Goal: Register for event/course

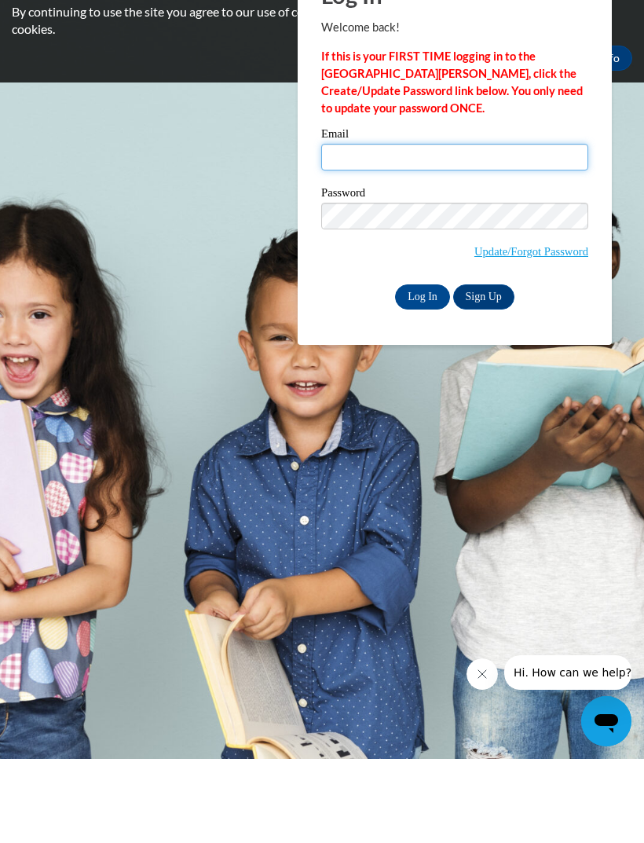
type input "[EMAIL_ADDRESS][DOMAIN_NAME]"
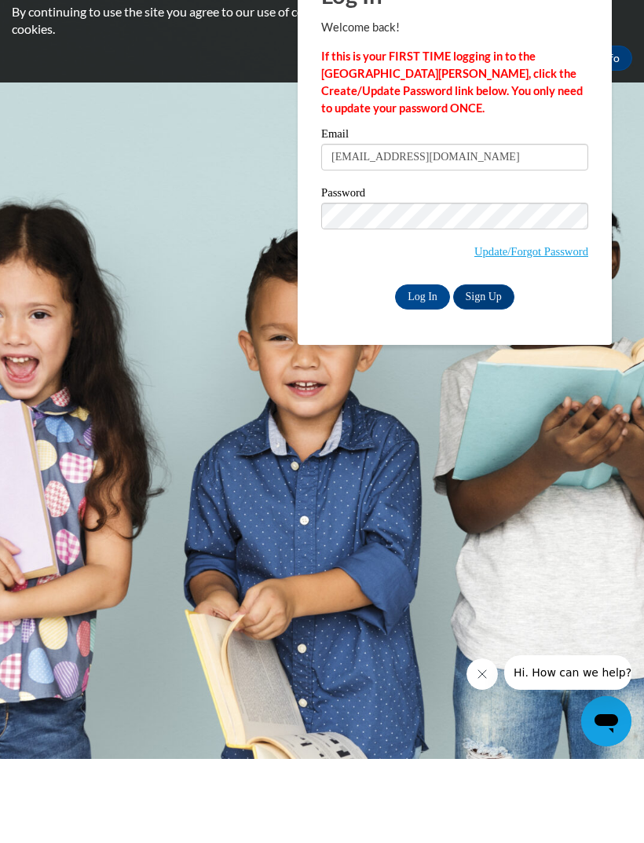
click at [423, 368] on input "Log In" at bounding box center [422, 380] width 55 height 25
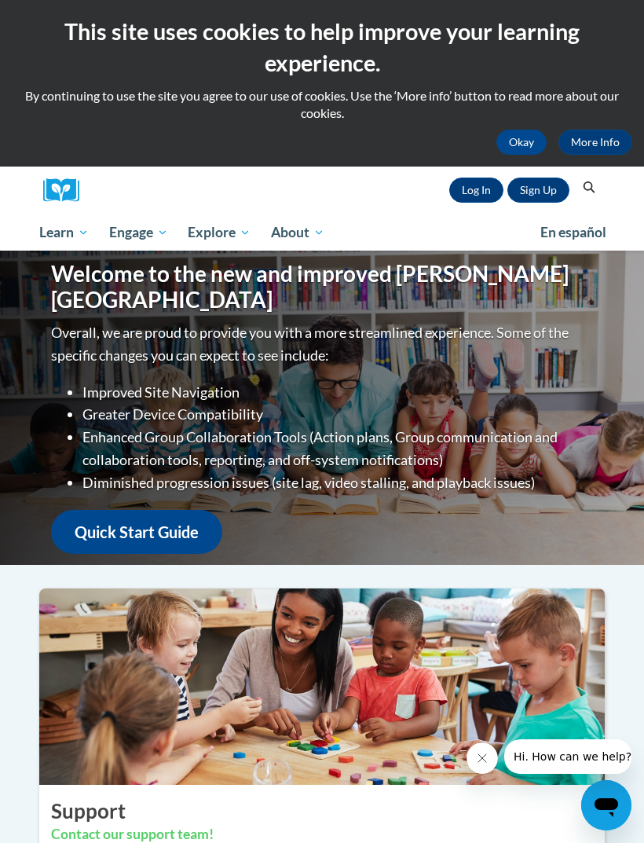
click at [533, 135] on button "Okay" at bounding box center [521, 142] width 50 height 25
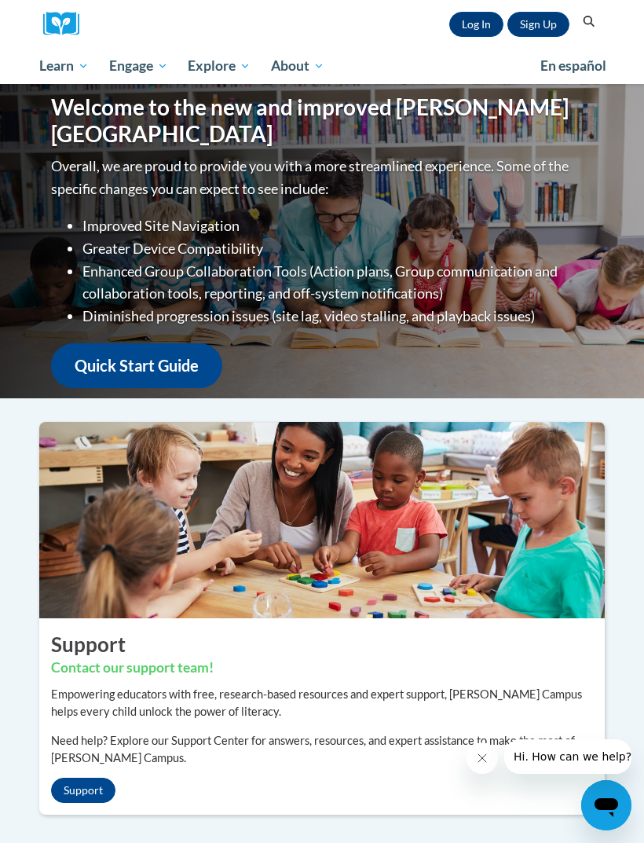
click at [499, 31] on link "Log In" at bounding box center [476, 24] width 54 height 25
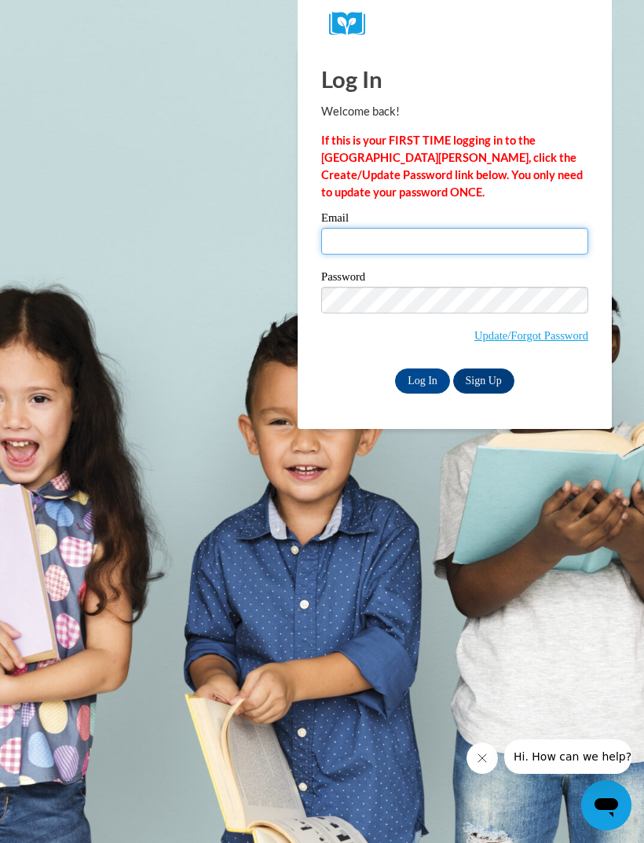
type input "[EMAIL_ADDRESS][DOMAIN_NAME]"
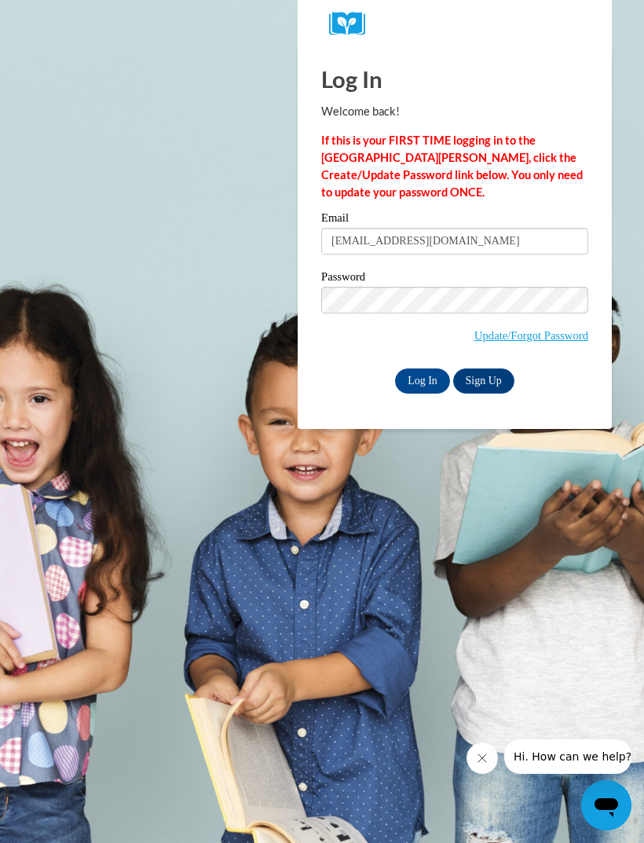
click at [448, 377] on input "Log In" at bounding box center [422, 380] width 55 height 25
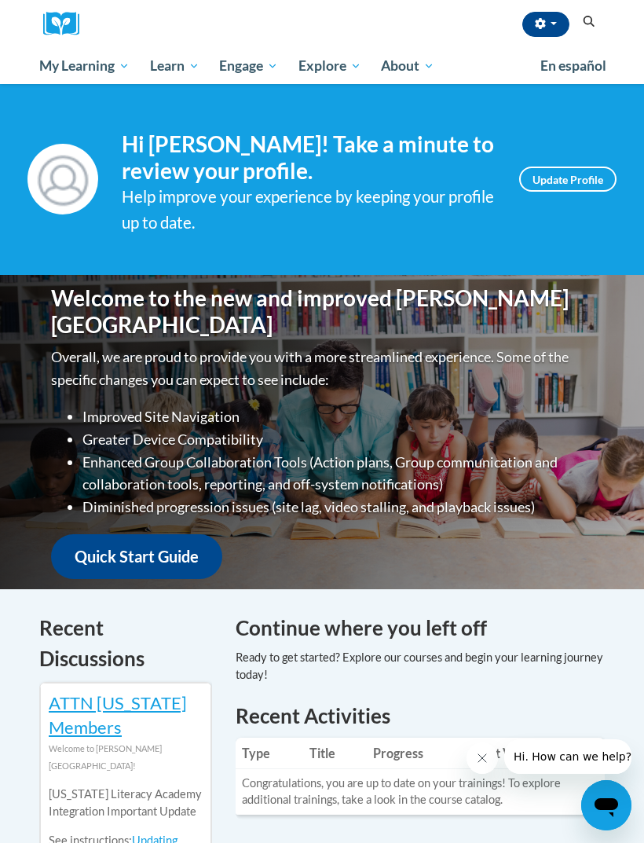
click at [0, 0] on link "Early Care and Learning" at bounding box center [0, 0] width 0 height 0
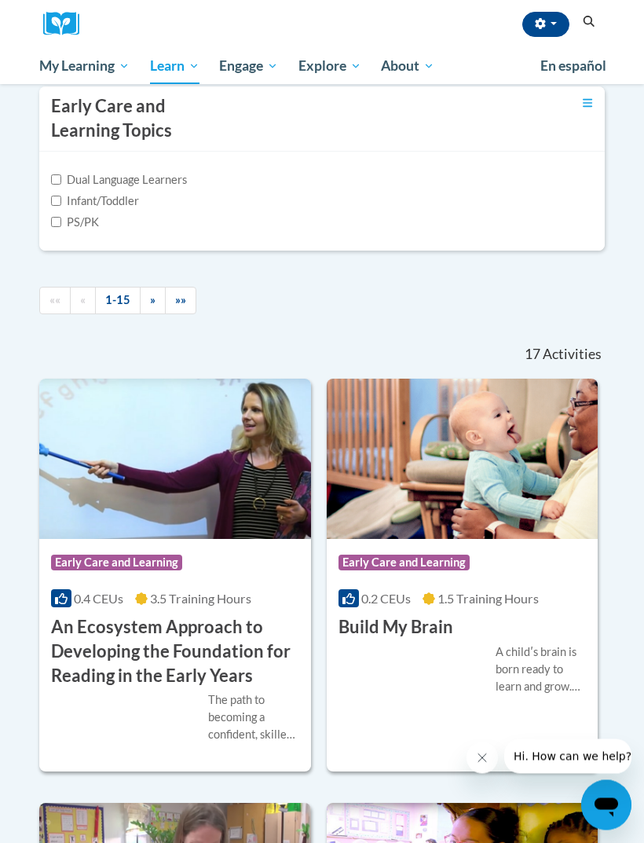
scroll to position [590, 0]
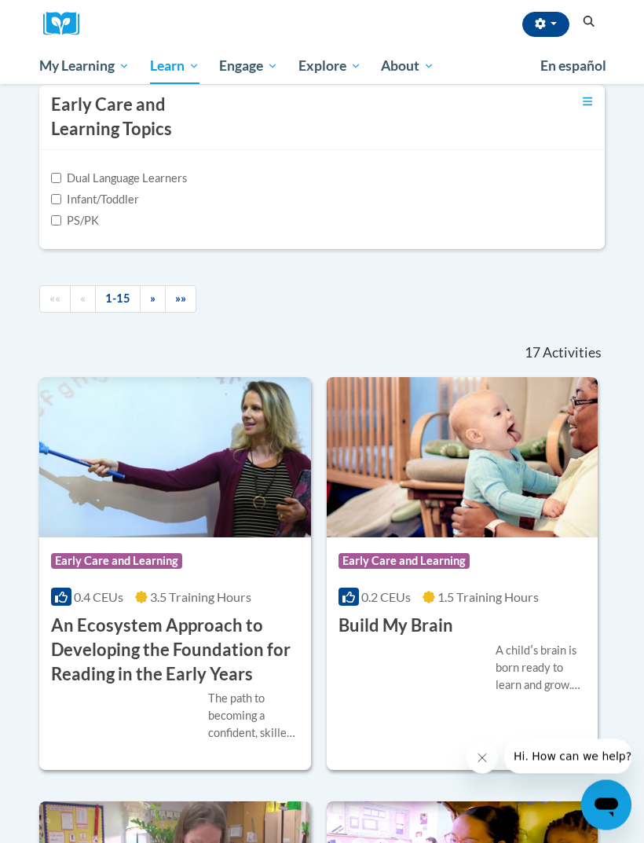
click at [61, 205] on input "Infant/Toddler" at bounding box center [56, 200] width 10 height 10
checkbox input "true"
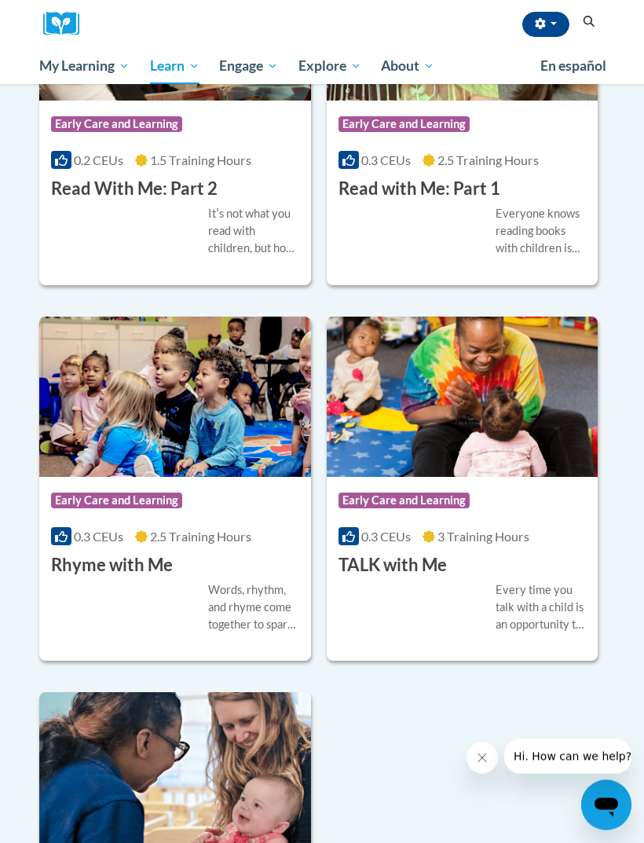
scroll to position [1818, 0]
click at [0, 0] on span "Group Discussions" at bounding box center [0, 0] width 0 height 0
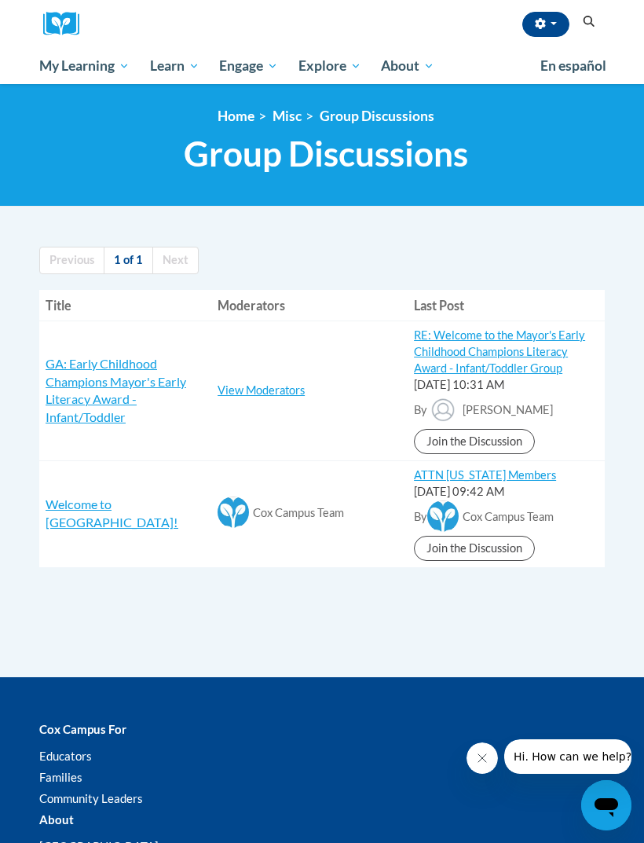
click at [0, 0] on link "Lectures & Webinars" at bounding box center [0, 0] width 0 height 0
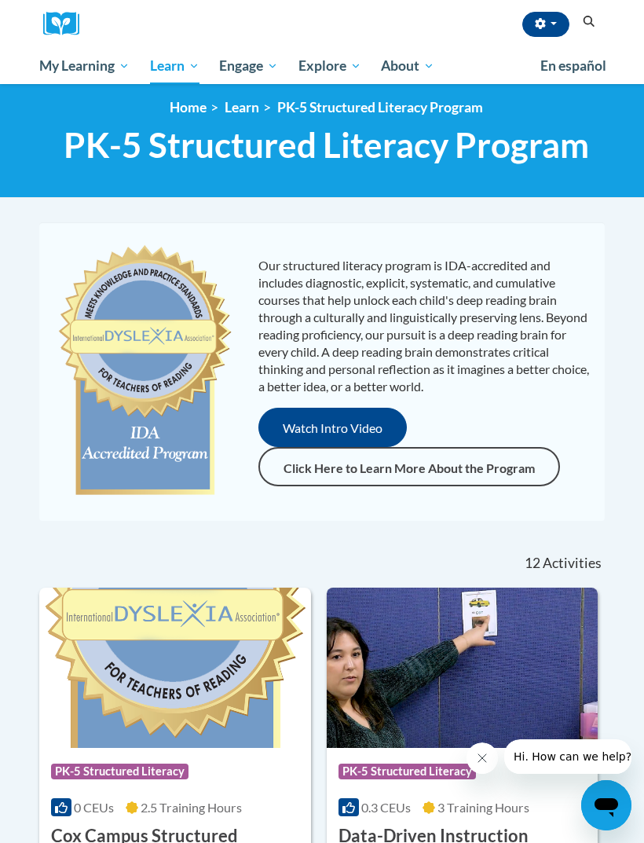
scroll to position [8, 0]
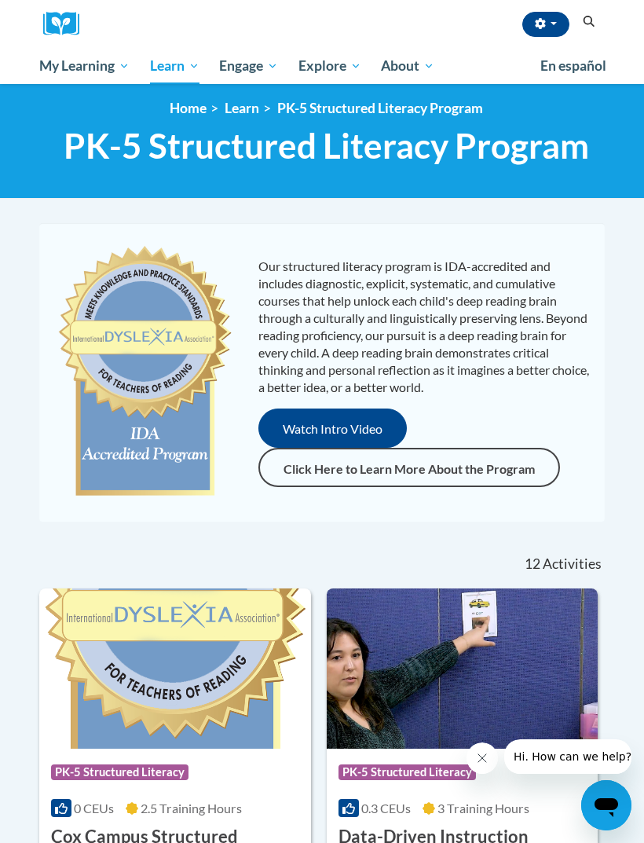
click at [196, 114] on link "Home" at bounding box center [188, 108] width 37 height 16
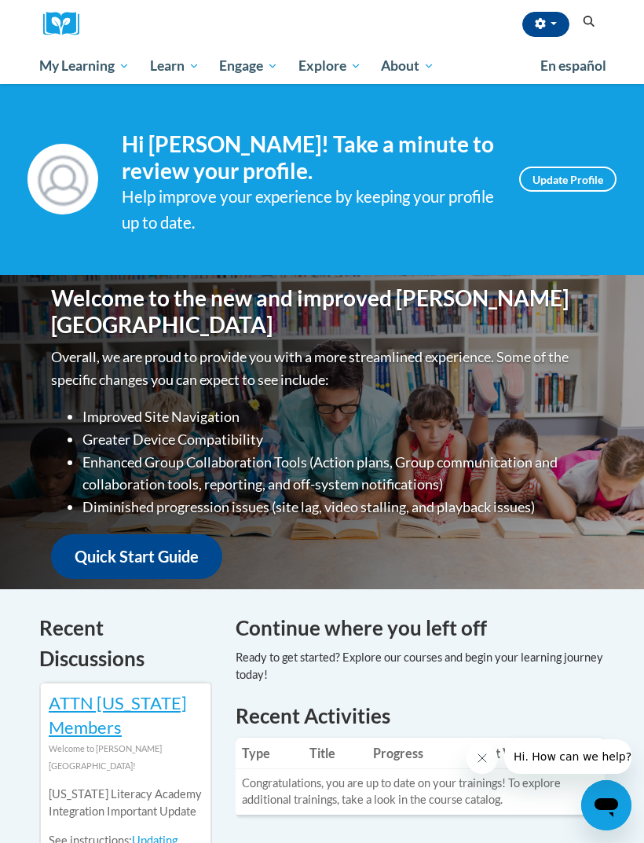
click at [581, 35] on div "Search Search..." at bounding box center [589, 25] width 24 height 24
click at [582, 38] on div "Arielle Johnson (America/New_York UTC-04:00) My Profile Inbox My Transcripts Lo…" at bounding box center [345, 24] width 511 height 48
click at [578, 28] on button "Search" at bounding box center [589, 22] width 24 height 19
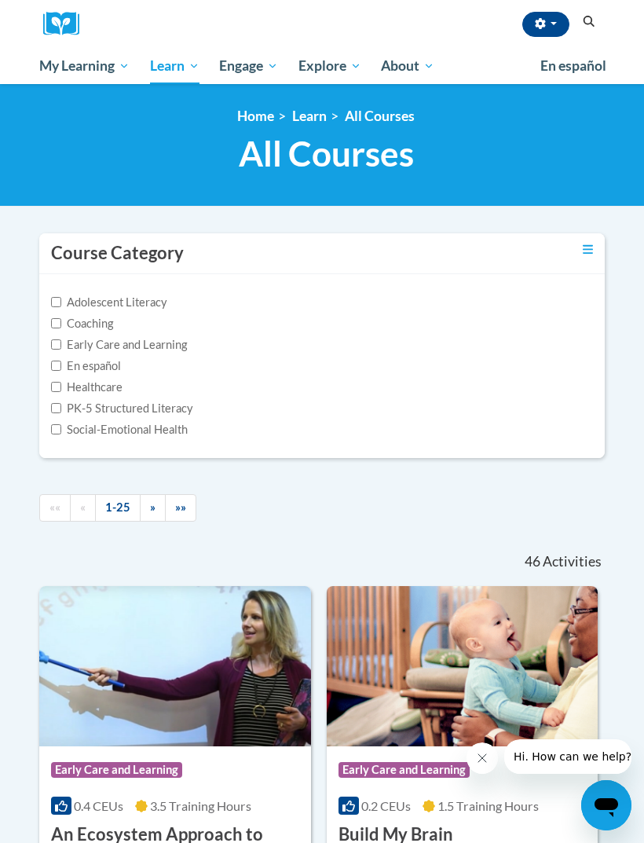
click at [583, 28] on button "Search" at bounding box center [589, 22] width 24 height 19
click at [591, 251] on icon "Toggle collapse" at bounding box center [588, 250] width 10 height 12
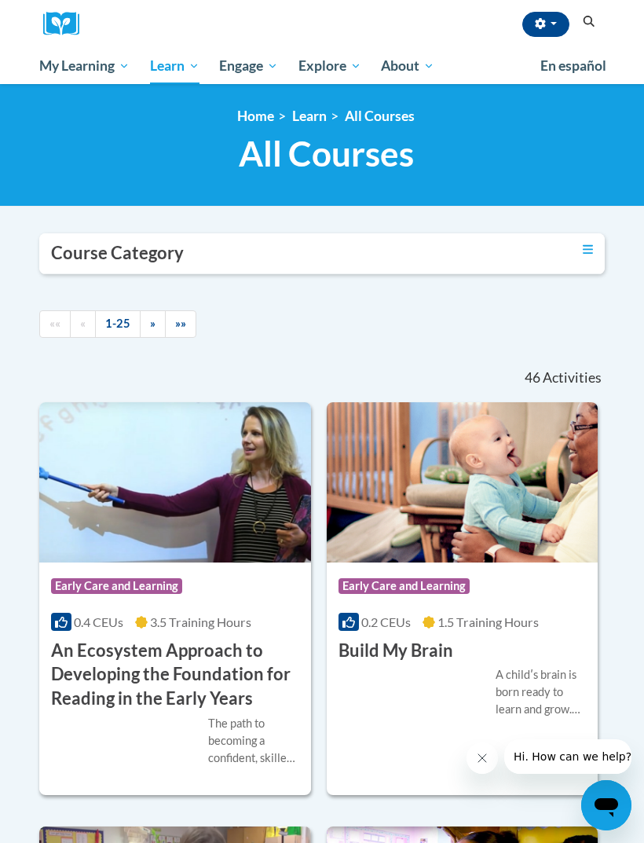
click at [590, 245] on icon "Toggle collapse" at bounding box center [588, 249] width 10 height 9
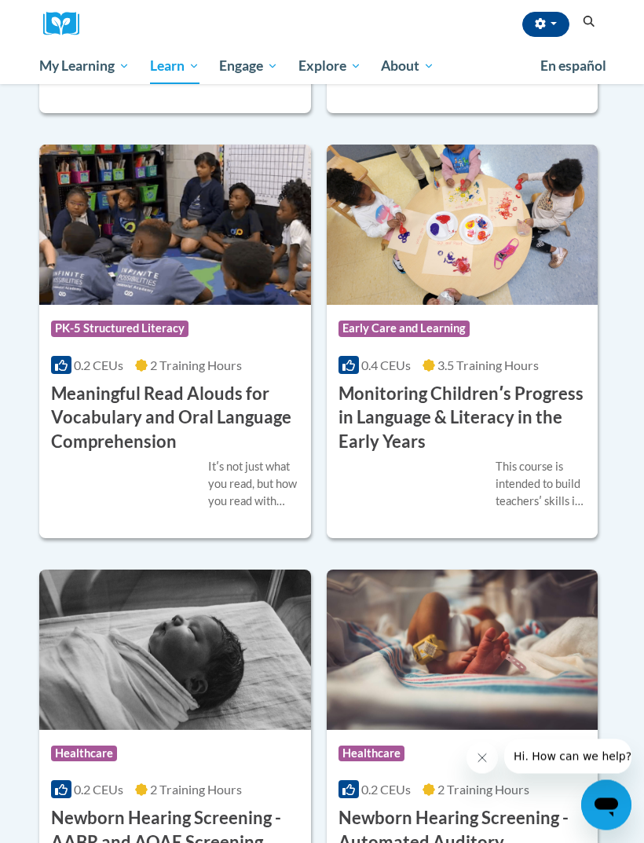
scroll to position [3666, 0]
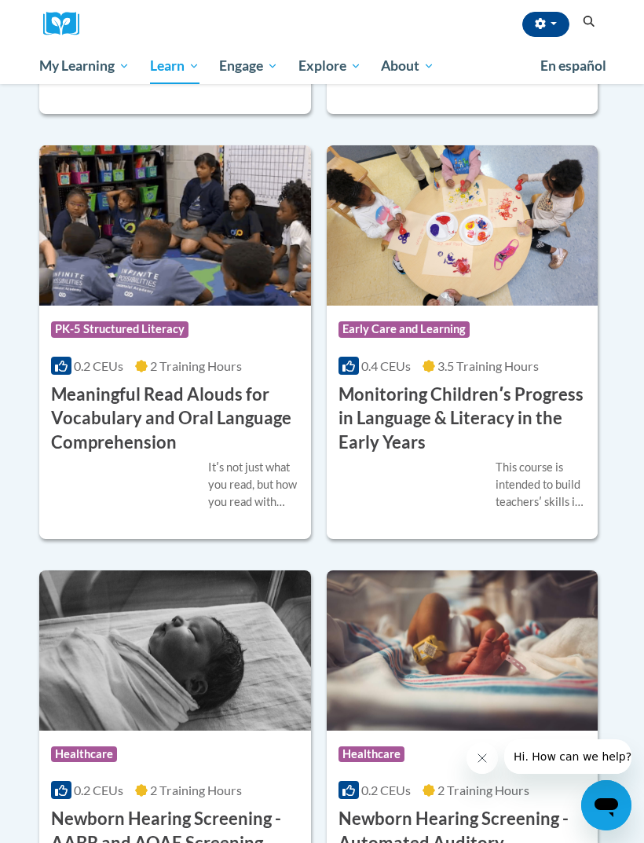
click at [534, 358] on span "3.5 Training Hours" at bounding box center [488, 365] width 101 height 15
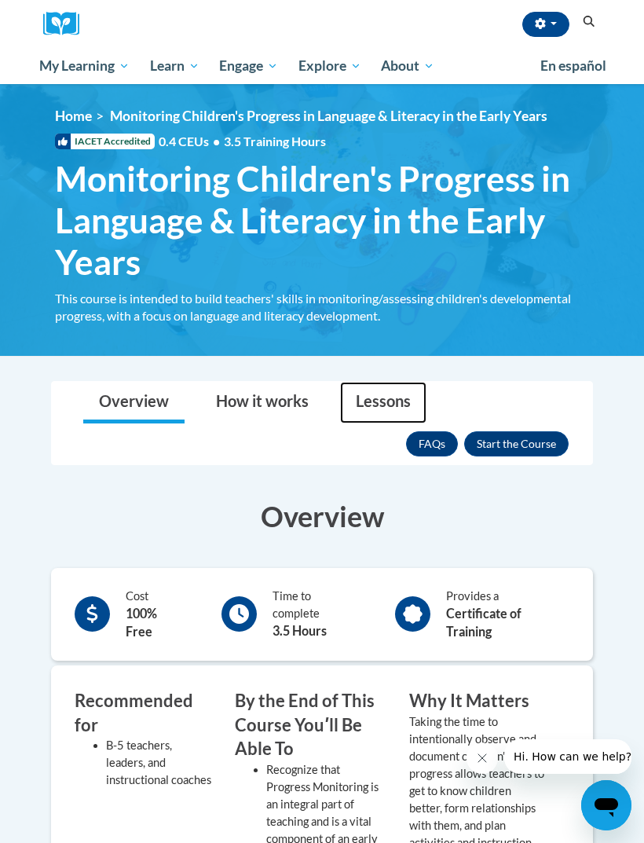
click at [394, 390] on link "Lessons" at bounding box center [383, 403] width 86 height 42
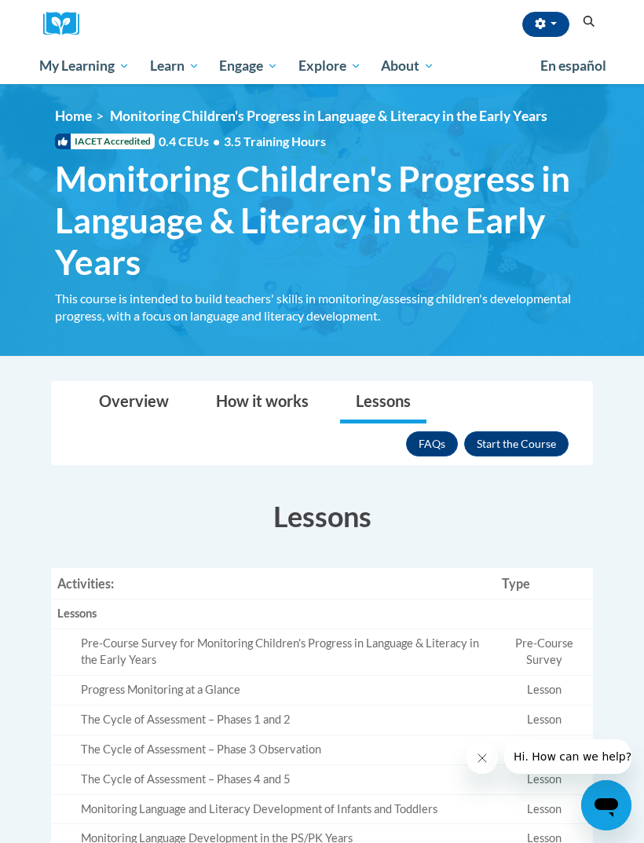
click at [282, 377] on body "Arielle Johnson (America/New_York UTC-04:00) My Profile Inbox My Transcripts Lo…" at bounding box center [322, 803] width 644 height 1607
click at [538, 439] on button "Enroll" at bounding box center [516, 443] width 104 height 25
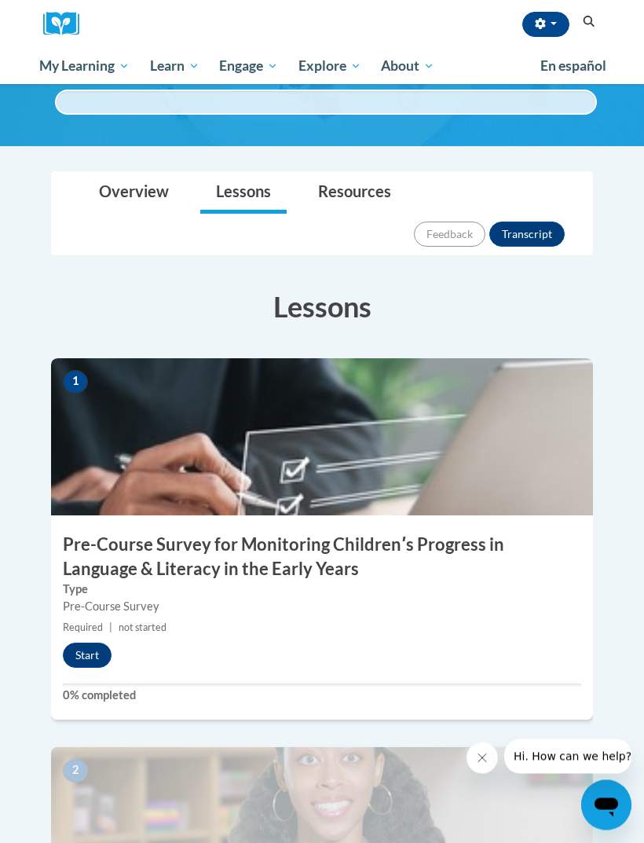
scroll to position [222, 0]
click at [96, 643] on button "Start" at bounding box center [87, 655] width 49 height 25
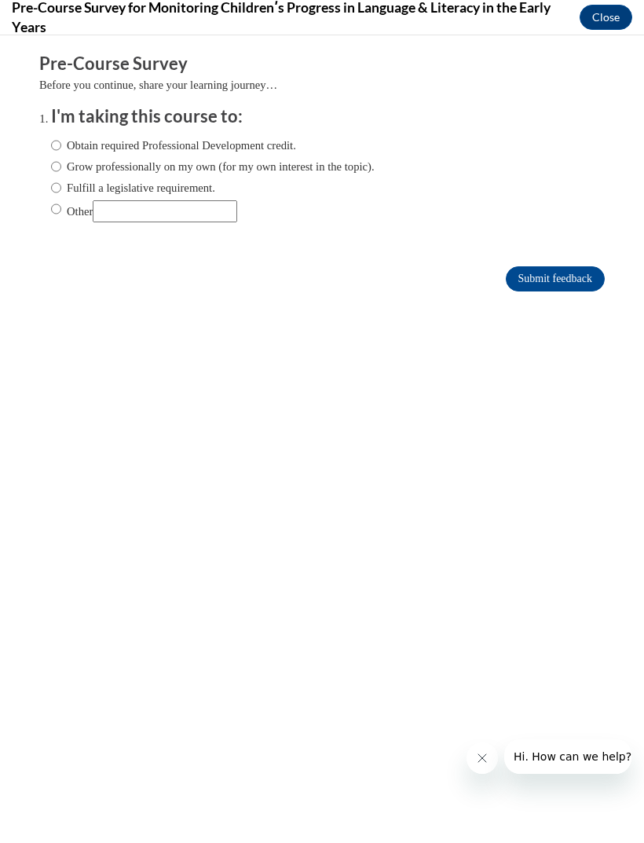
scroll to position [0, 0]
click at [54, 150] on input "Obtain required Professional Development credit." at bounding box center [56, 145] width 10 height 17
radio input "true"
click at [573, 283] on input "Submit feedback" at bounding box center [555, 278] width 99 height 25
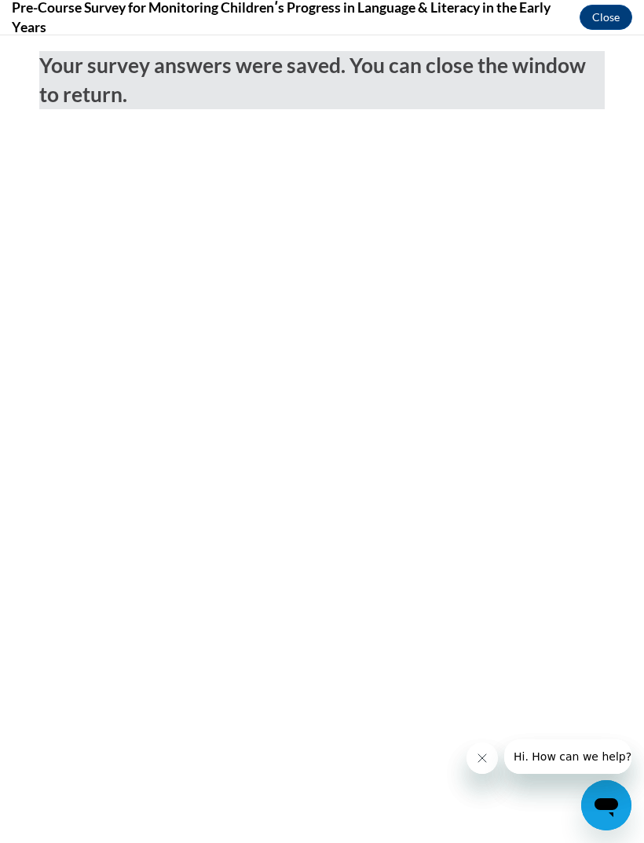
click at [612, 20] on button "Close" at bounding box center [606, 17] width 53 height 25
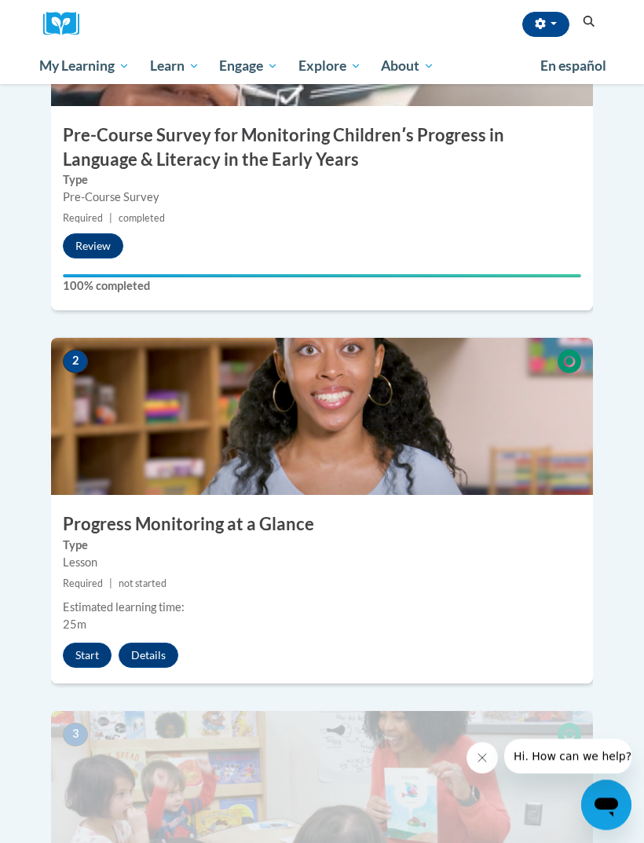
scroll to position [631, 0]
click at [76, 643] on button "Start" at bounding box center [87, 655] width 49 height 25
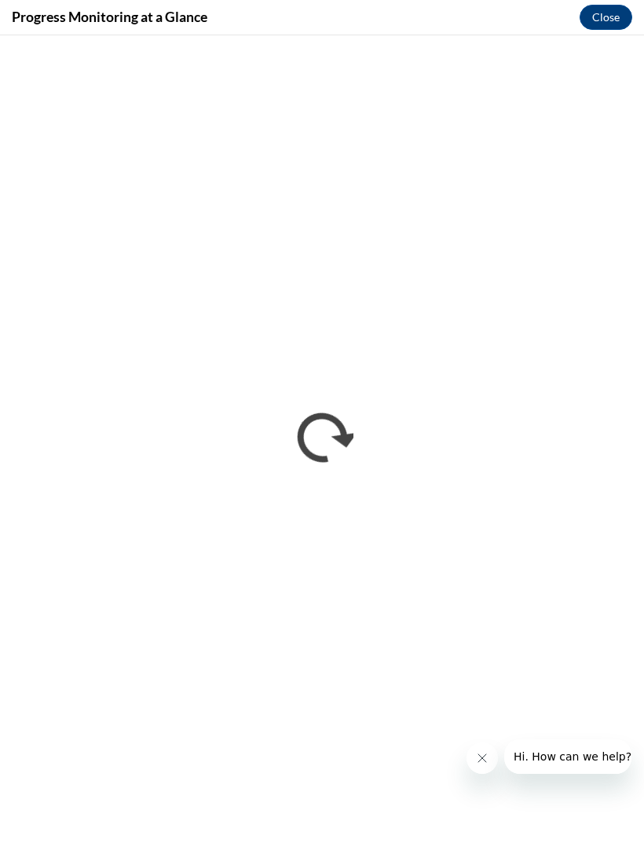
scroll to position [0, 0]
click at [603, 27] on button "Close" at bounding box center [606, 17] width 53 height 25
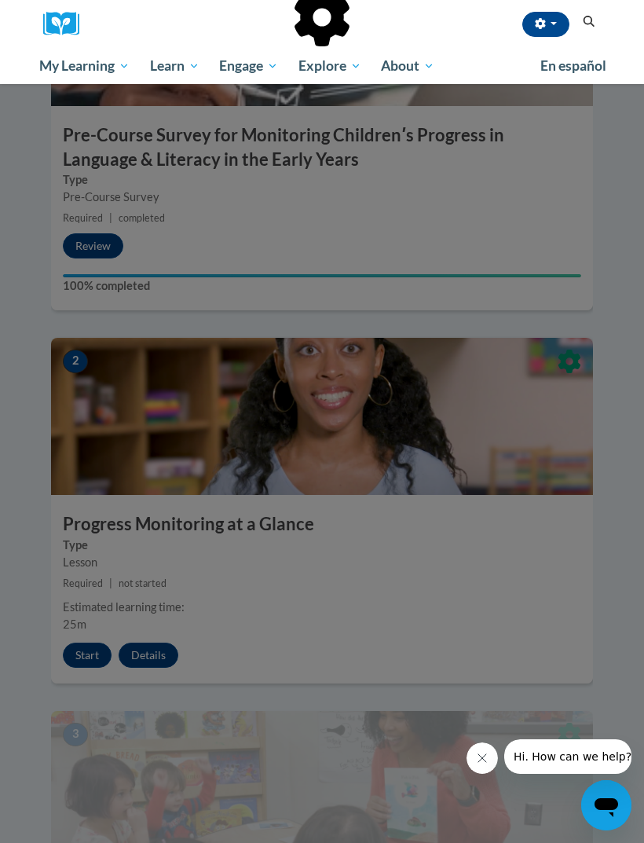
click at [595, 16] on icon "Search" at bounding box center [589, 22] width 14 height 12
